Goal: Navigation & Orientation: Find specific page/section

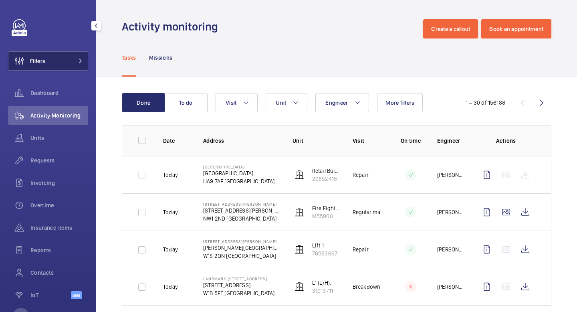
click at [67, 65] on button "Filters" at bounding box center [48, 60] width 80 height 19
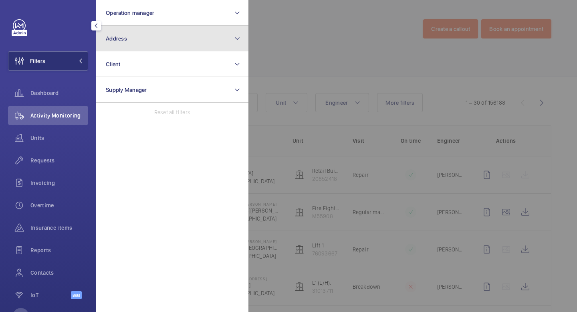
click at [136, 33] on button "Address" at bounding box center [172, 39] width 152 height 26
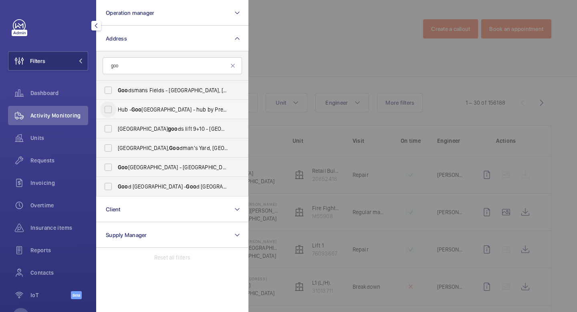
type input "goo"
click at [106, 109] on input "Hub - [GEOGRAPHIC_DATA] - hub by [GEOGRAPHIC_DATA] [GEOGRAPHIC_DATA]" at bounding box center [108, 109] width 16 height 16
checkbox input "true"
click at [96, 24] on mat-icon "button" at bounding box center [96, 25] width 10 height 6
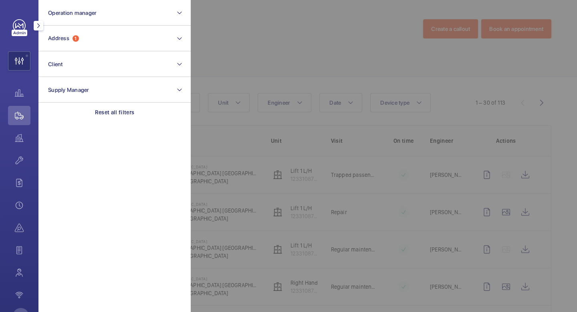
click at [38, 28] on mat-icon "button" at bounding box center [39, 25] width 10 height 6
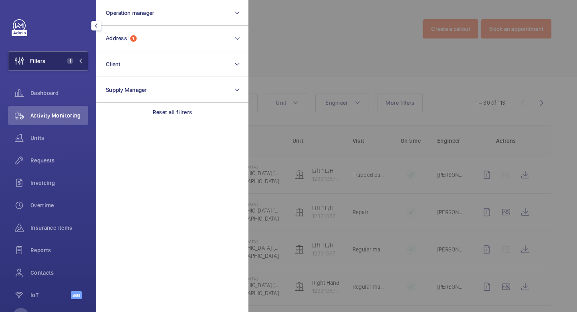
click at [81, 61] on mat-icon at bounding box center [80, 60] width 5 height 5
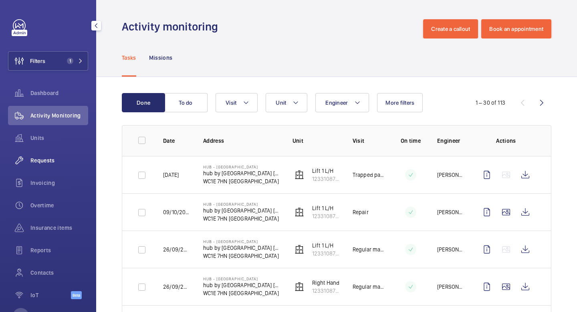
click at [45, 163] on span "Requests" at bounding box center [59, 160] width 58 height 8
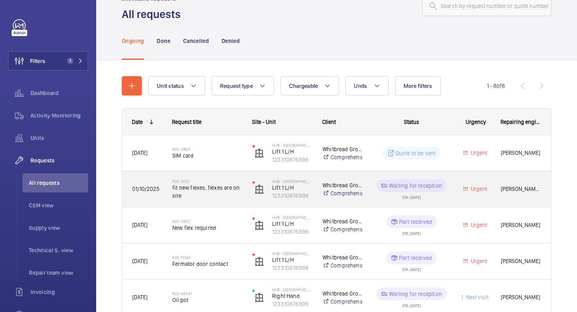
scroll to position [26, 0]
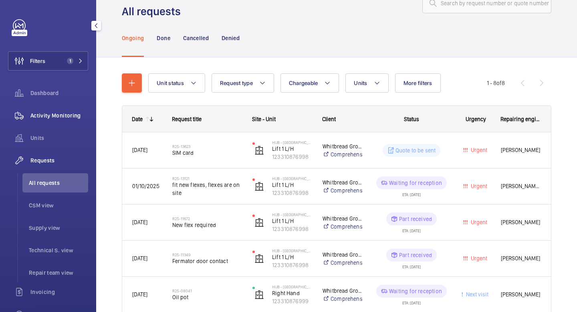
click at [77, 117] on span "Activity Monitoring" at bounding box center [59, 115] width 58 height 8
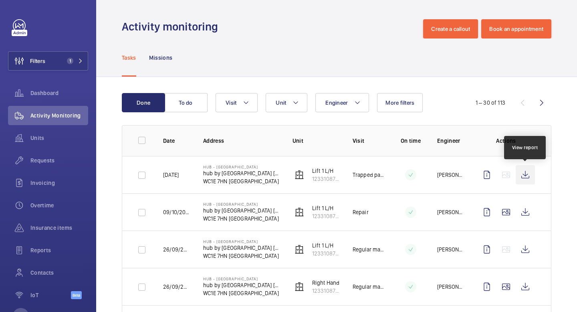
click at [525, 177] on wm-front-icon-button at bounding box center [525, 174] width 19 height 19
click at [54, 141] on span "Units" at bounding box center [59, 138] width 58 height 8
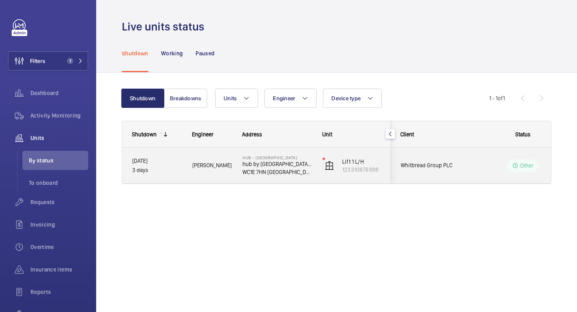
click at [308, 172] on p "WC1E 7HN [GEOGRAPHIC_DATA]" at bounding box center [277, 172] width 70 height 8
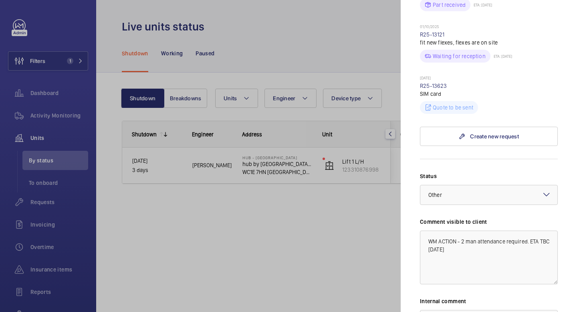
scroll to position [437, 0]
